Goal: Transaction & Acquisition: Obtain resource

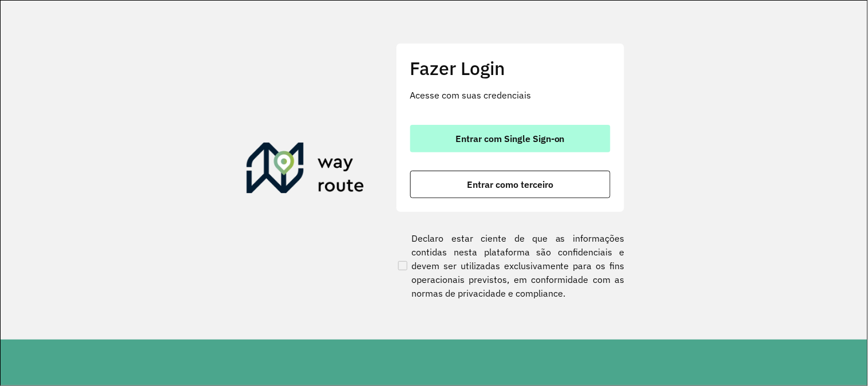
click at [490, 148] on button "Entrar com Single Sign-on" at bounding box center [510, 138] width 200 height 27
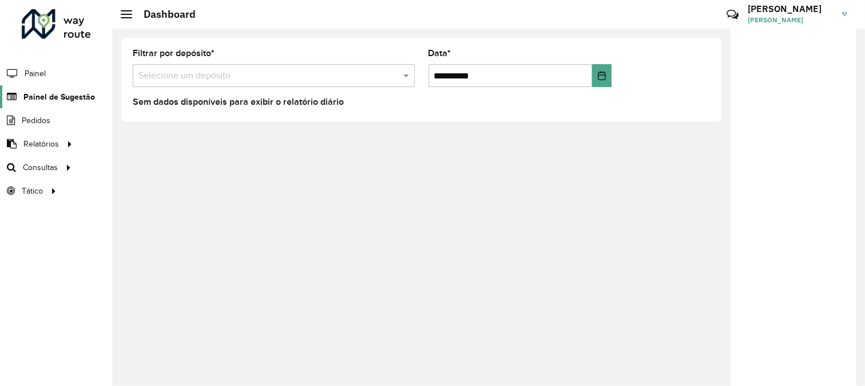
click at [45, 99] on span "Painel de Sugestão" at bounding box center [59, 97] width 72 height 12
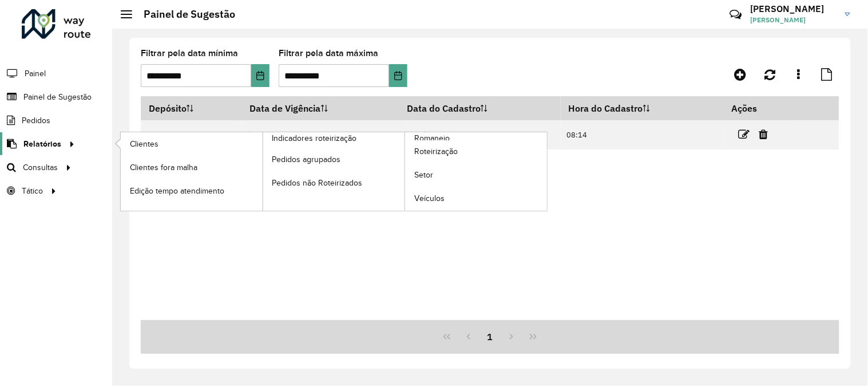
click at [50, 143] on span "Relatórios" at bounding box center [42, 144] width 38 height 12
click at [429, 136] on span "Romaneio" at bounding box center [432, 138] width 37 height 12
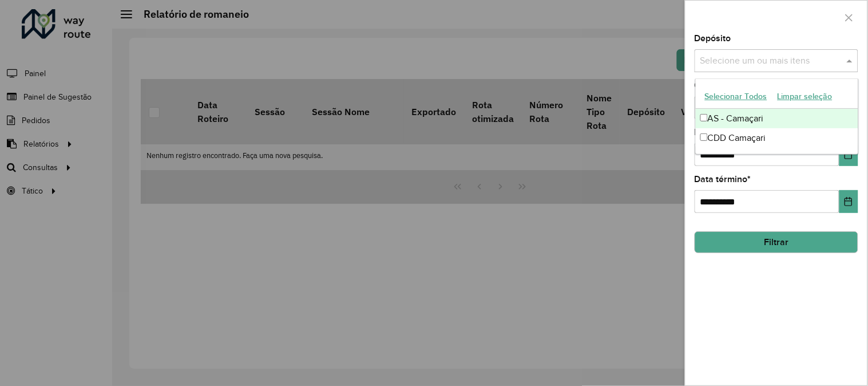
click at [727, 58] on input "text" at bounding box center [771, 61] width 147 height 14
click at [746, 120] on div "AS - Camaçari" at bounding box center [777, 118] width 163 height 19
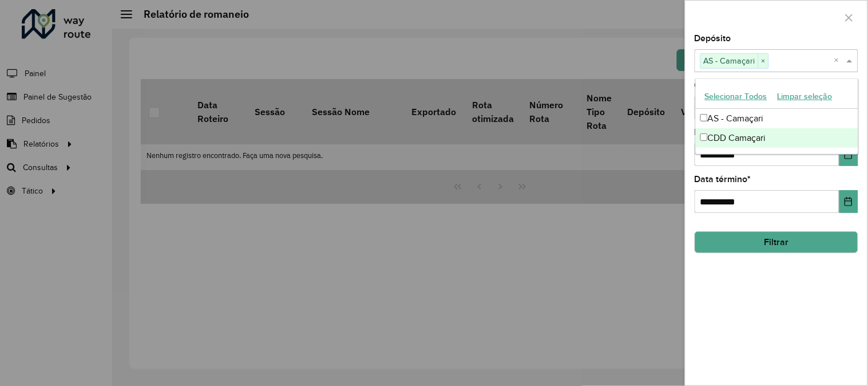
click at [749, 118] on div "AS - Camaçari" at bounding box center [777, 118] width 163 height 19
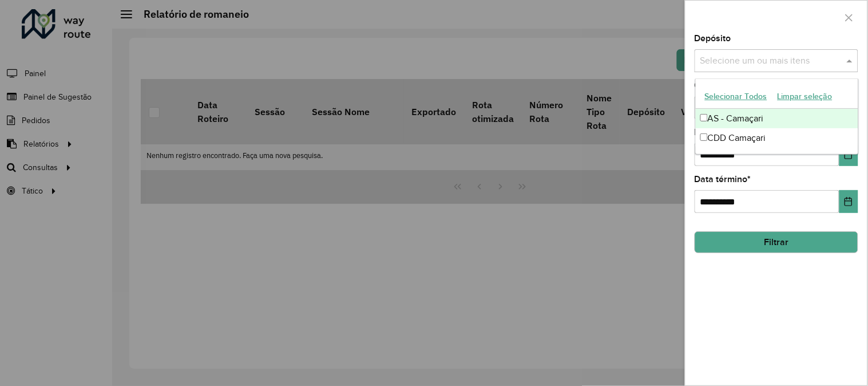
click at [748, 130] on div "CDD Camaçari" at bounding box center [777, 137] width 163 height 19
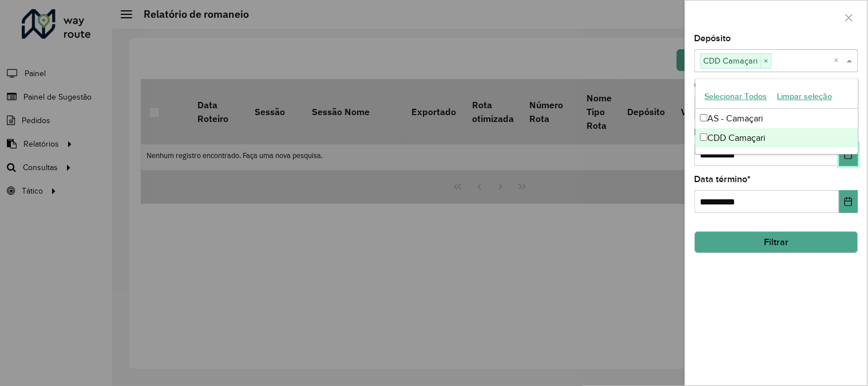
click at [850, 163] on button "Choose Date" at bounding box center [849, 154] width 19 height 23
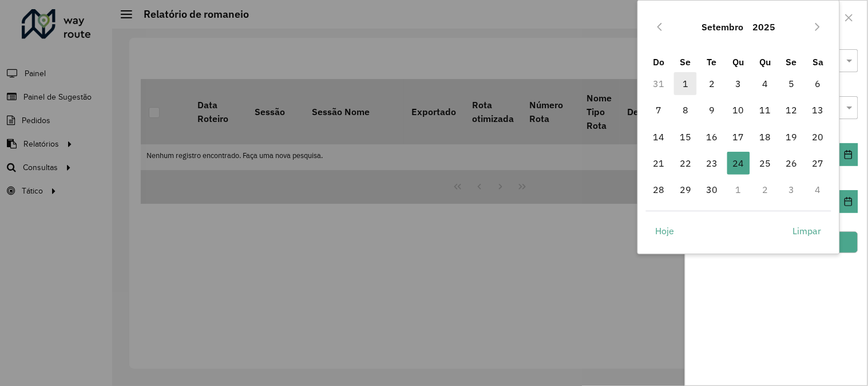
click at [684, 82] on span "1" at bounding box center [685, 83] width 23 height 23
type input "**********"
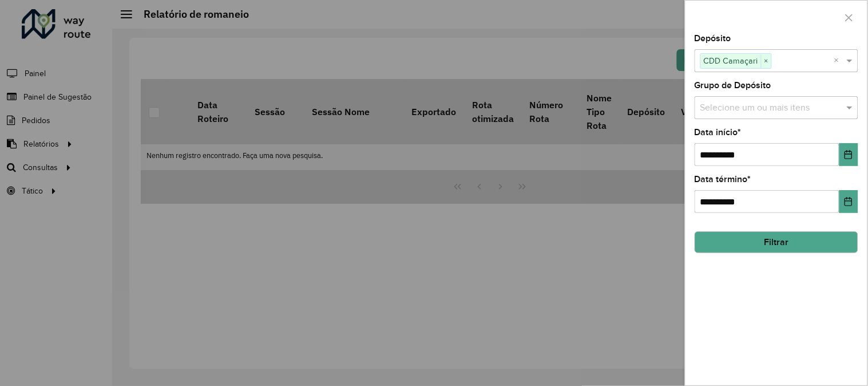
click at [808, 256] on div "**********" at bounding box center [777, 209] width 182 height 351
click at [802, 247] on button "Filtrar" at bounding box center [777, 242] width 164 height 22
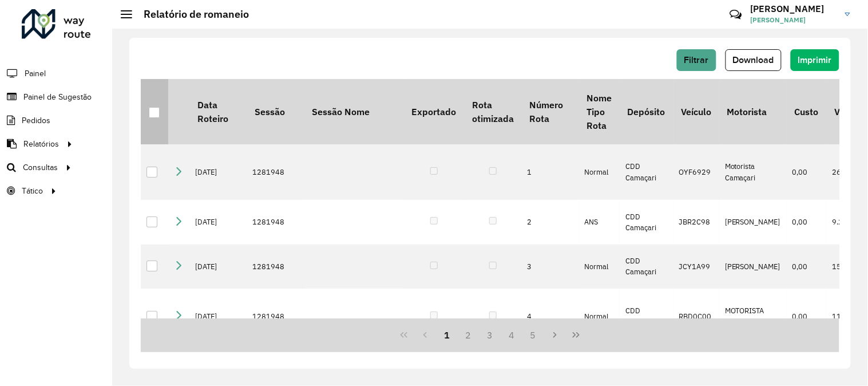
click at [158, 116] on div at bounding box center [154, 112] width 11 height 11
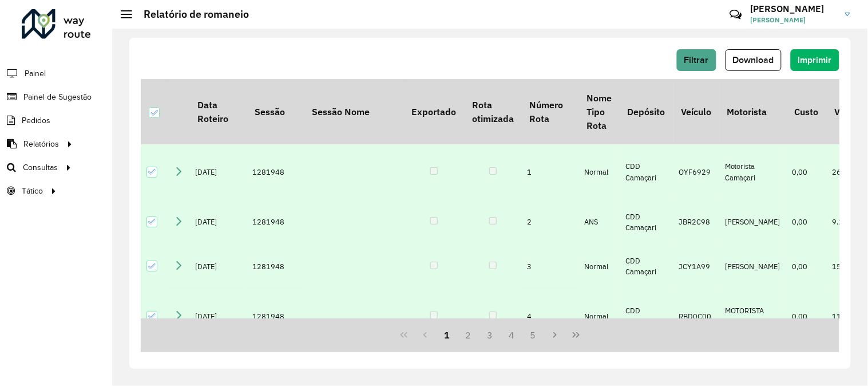
click at [784, 59] on div "Filtrar Download Imprimir" at bounding box center [490, 60] width 699 height 22
click at [769, 60] on span "Download" at bounding box center [753, 60] width 41 height 10
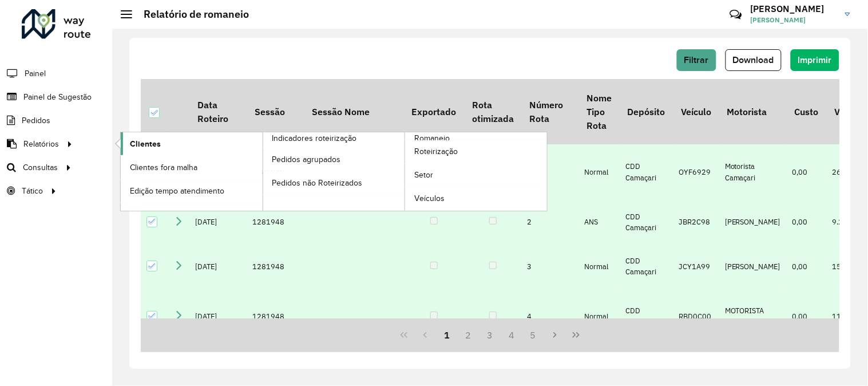
click at [134, 136] on link "Clientes" at bounding box center [192, 143] width 142 height 23
